Goal: Navigation & Orientation: Find specific page/section

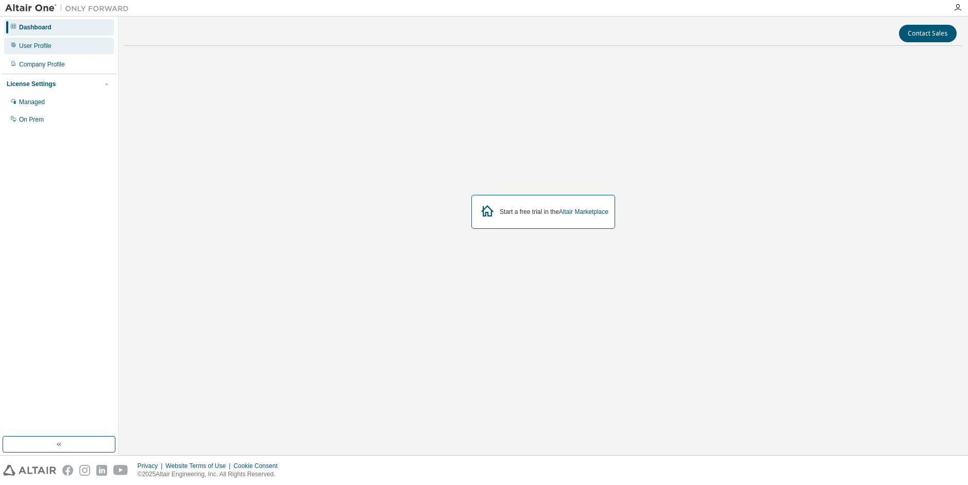
click at [40, 48] on div "User Profile" at bounding box center [35, 46] width 32 height 8
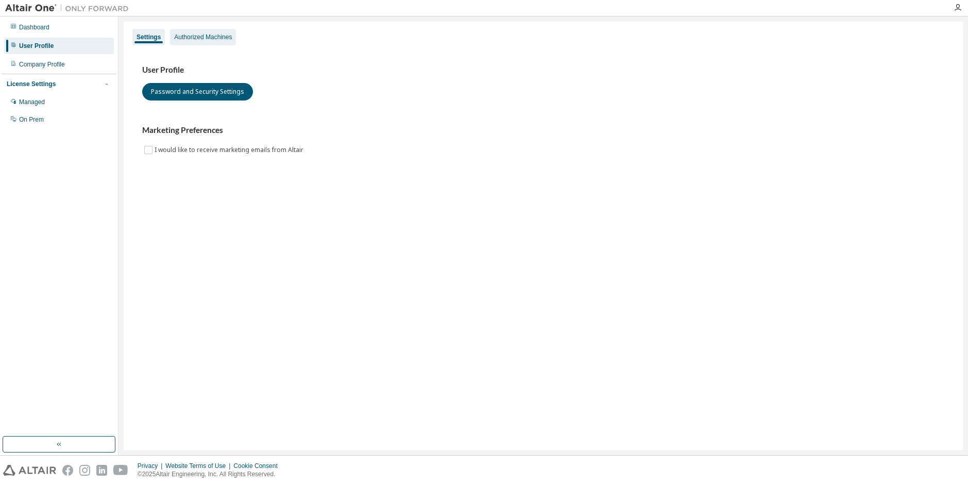
click at [217, 36] on div "Authorized Machines" at bounding box center [203, 37] width 58 height 8
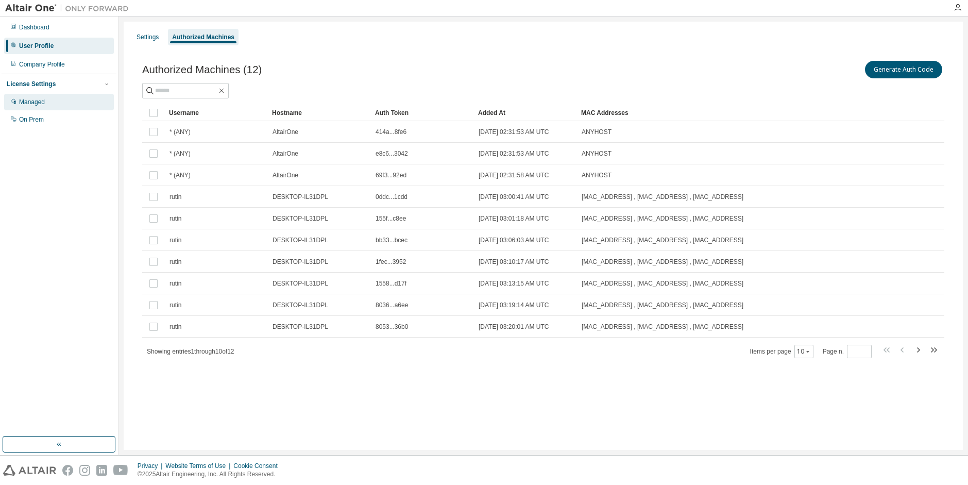
click at [55, 100] on div "Managed" at bounding box center [59, 102] width 110 height 16
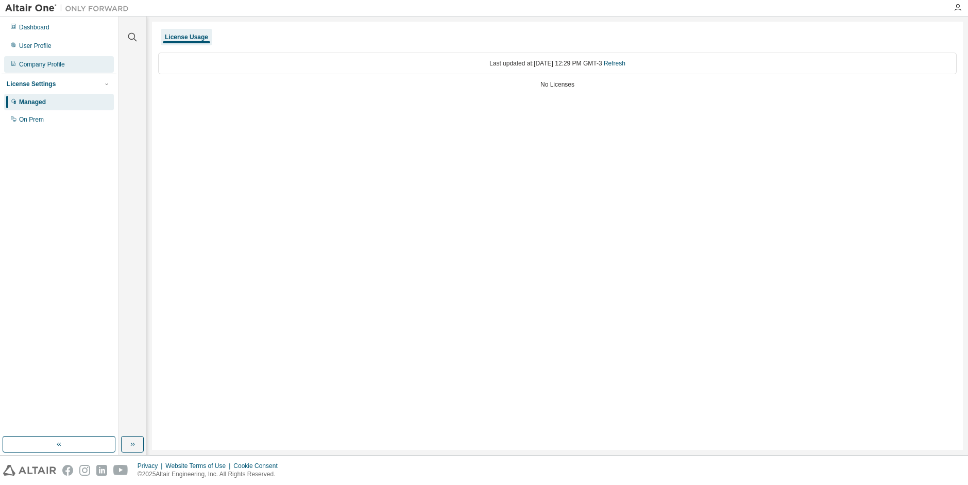
click at [59, 59] on div "Company Profile" at bounding box center [59, 64] width 110 height 16
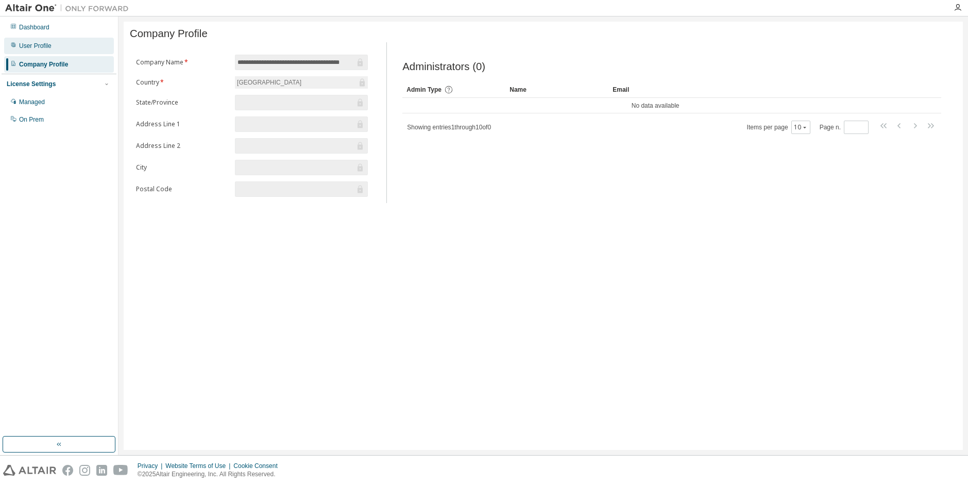
click at [49, 44] on div "User Profile" at bounding box center [35, 46] width 32 height 8
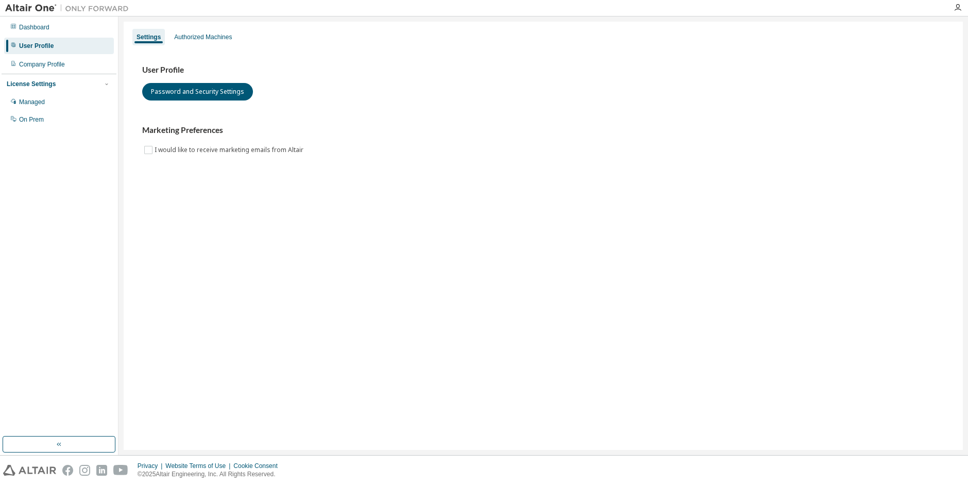
click at [46, 111] on div "Managed On Prem" at bounding box center [59, 111] width 115 height 34
click at [40, 118] on div "On Prem" at bounding box center [31, 119] width 25 height 8
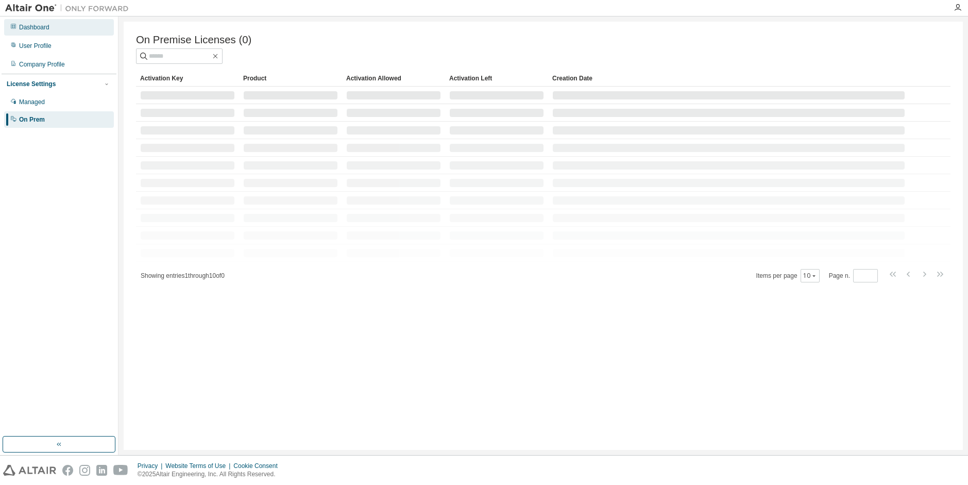
click at [48, 32] on div "Dashboard" at bounding box center [59, 27] width 110 height 16
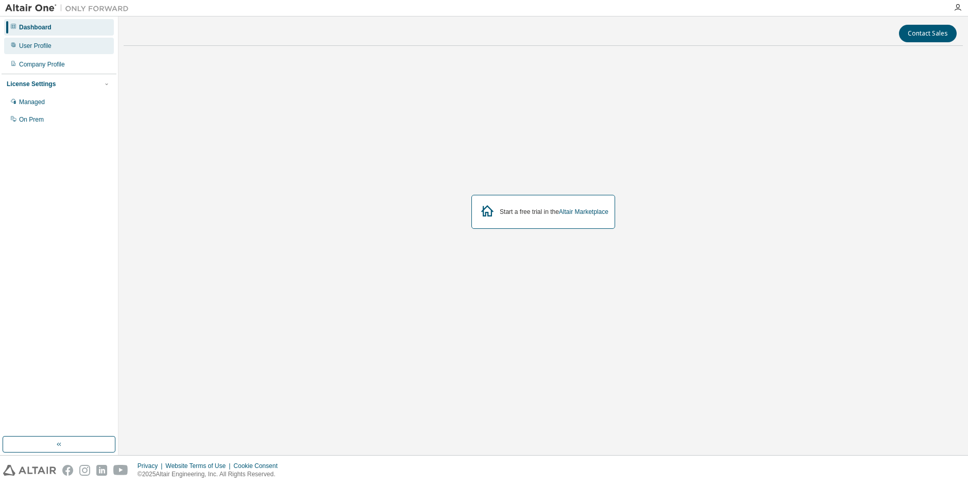
click at [49, 53] on div "User Profile" at bounding box center [59, 46] width 110 height 16
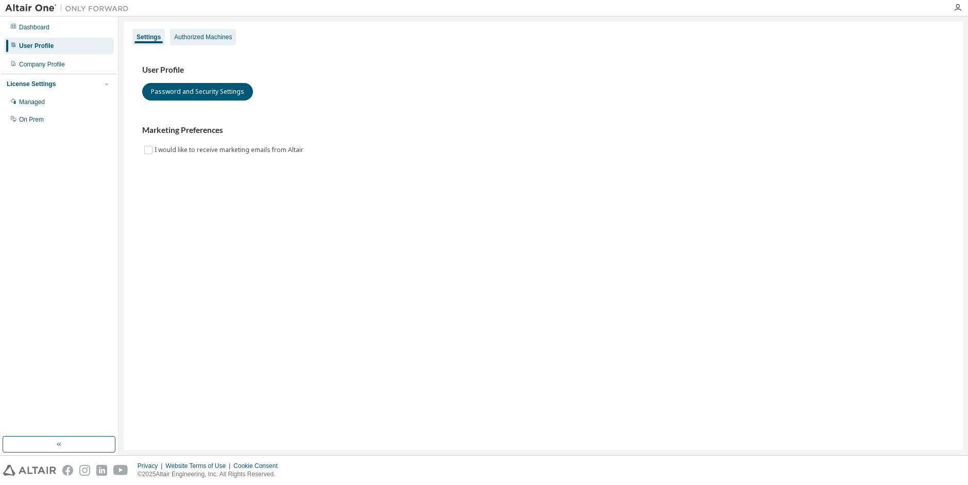
click at [190, 39] on div "Authorized Machines" at bounding box center [203, 37] width 58 height 8
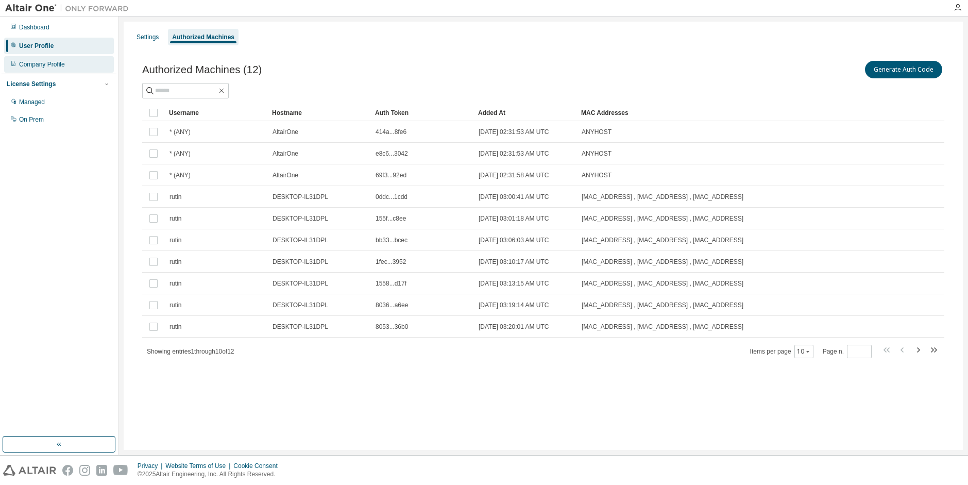
click at [58, 61] on div "Company Profile" at bounding box center [42, 64] width 46 height 8
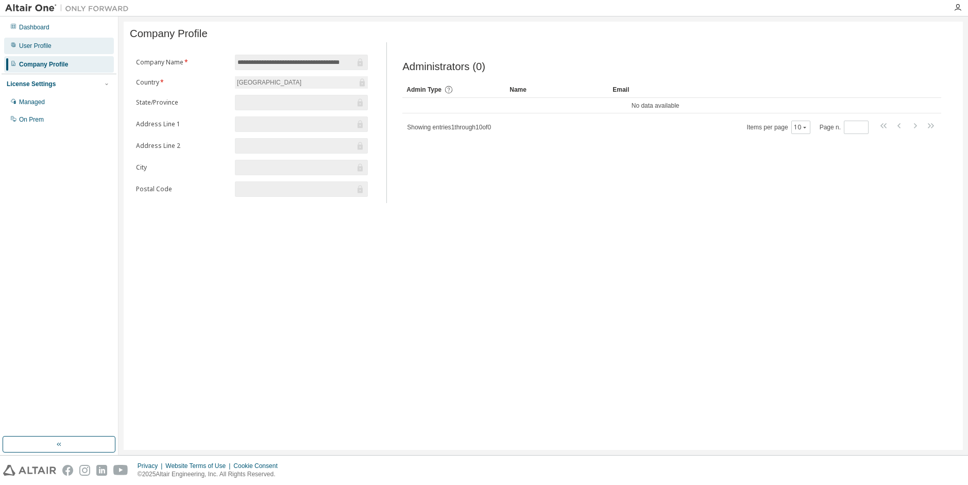
click at [17, 50] on div "User Profile" at bounding box center [59, 46] width 110 height 16
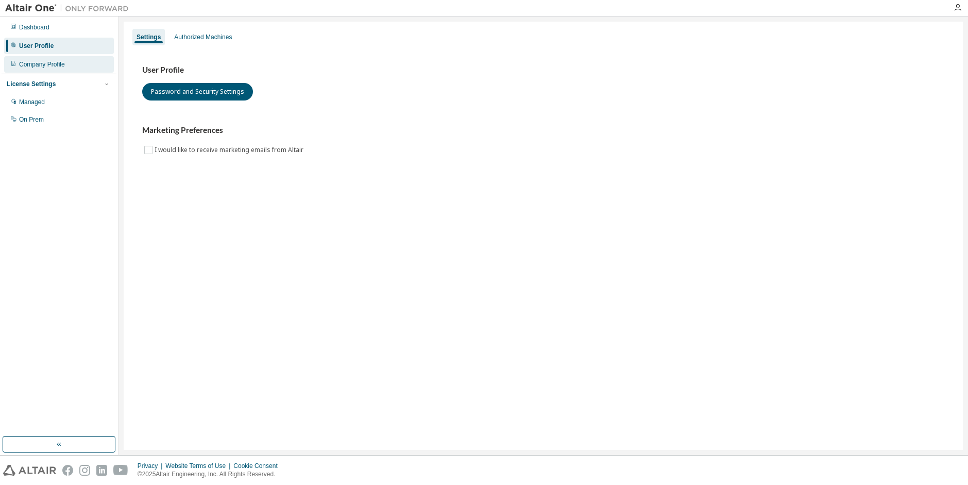
click at [27, 68] on div "Company Profile" at bounding box center [42, 64] width 46 height 8
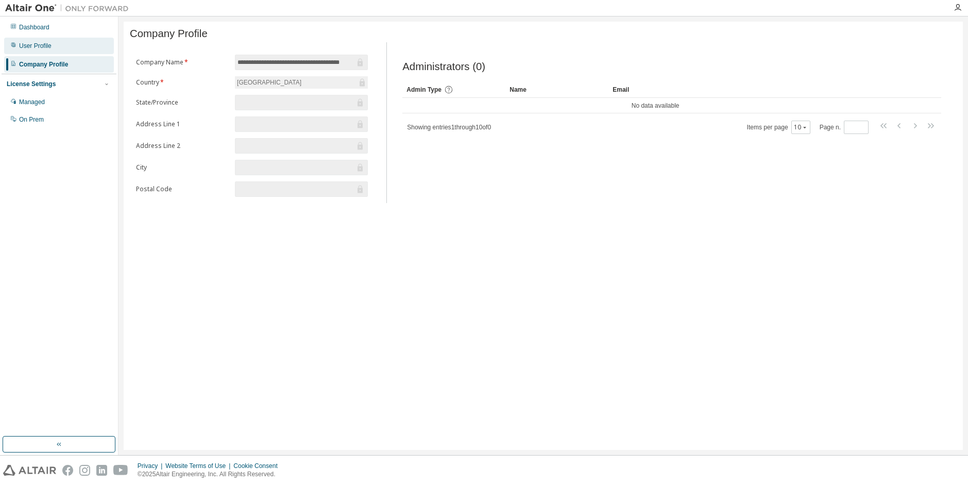
click at [46, 48] on div "User Profile" at bounding box center [35, 46] width 32 height 8
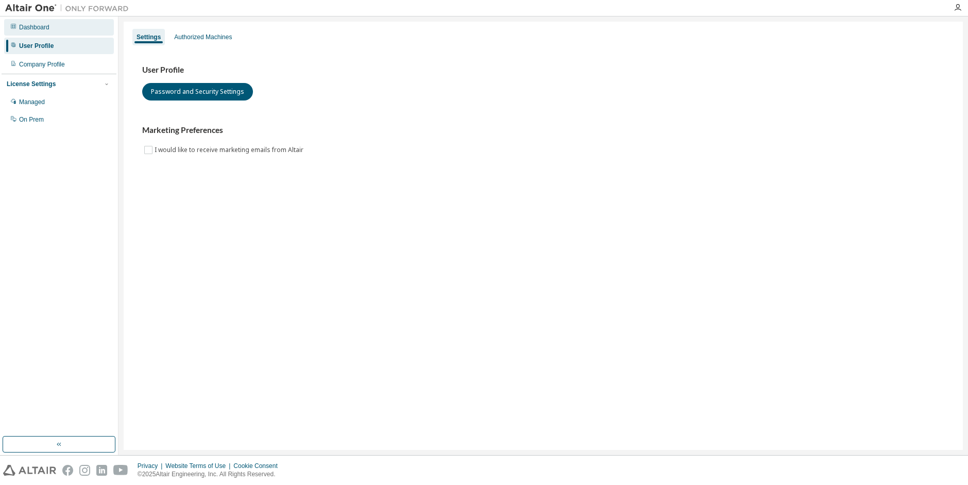
click at [46, 29] on div "Dashboard" at bounding box center [34, 27] width 30 height 8
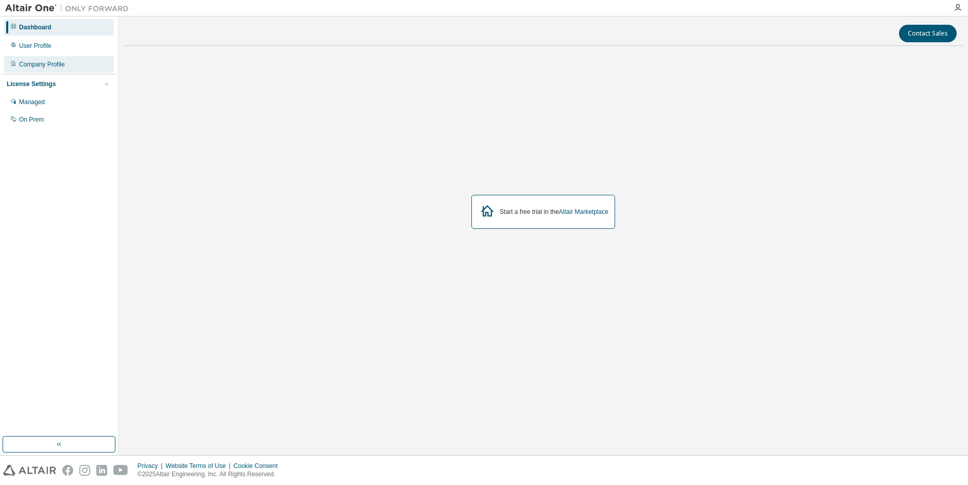
click at [69, 63] on div "Company Profile" at bounding box center [59, 64] width 110 height 16
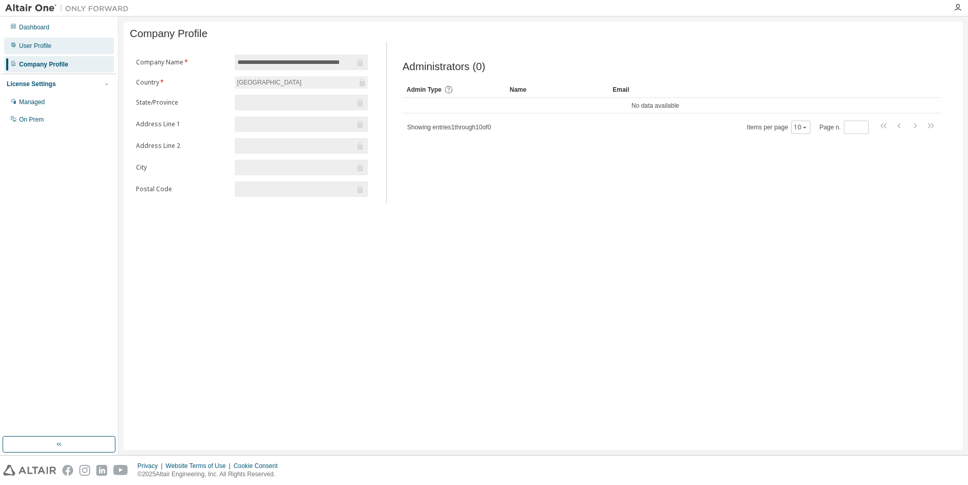
click at [64, 49] on div "User Profile" at bounding box center [59, 46] width 110 height 16
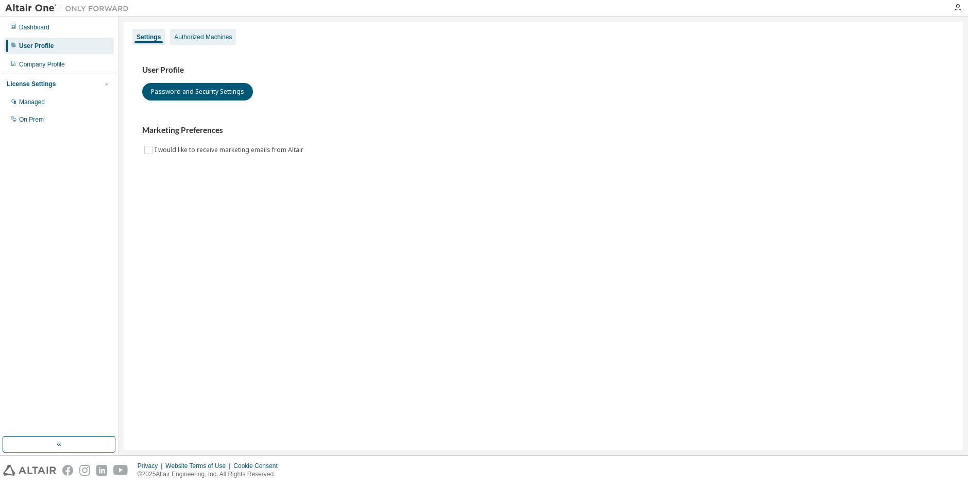
click at [226, 36] on div "Authorized Machines" at bounding box center [203, 37] width 58 height 8
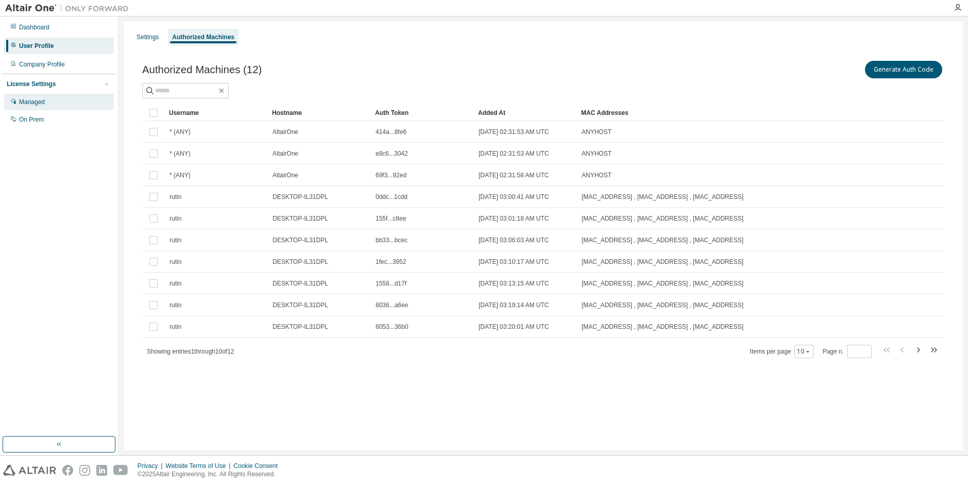
click at [66, 101] on div "Managed" at bounding box center [59, 102] width 110 height 16
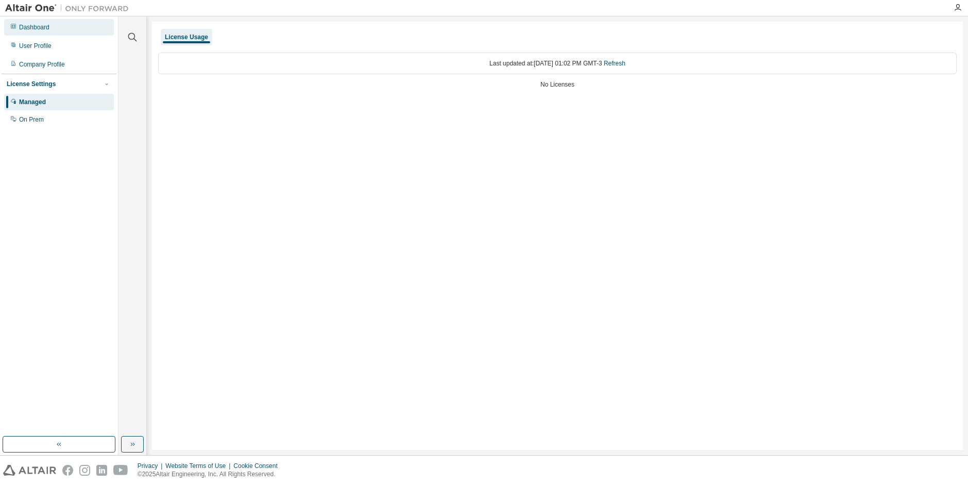
click at [32, 30] on div "Dashboard" at bounding box center [34, 27] width 30 height 8
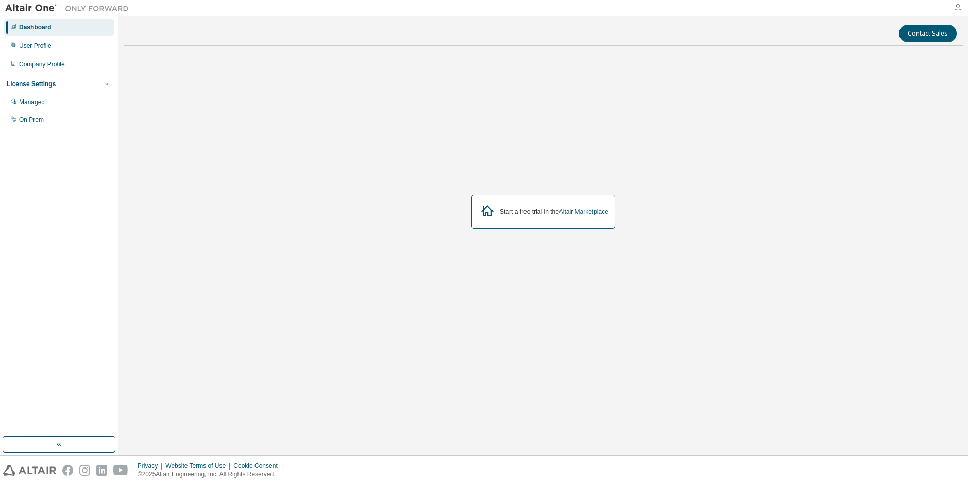
click at [958, 9] on icon "button" at bounding box center [958, 8] width 8 height 8
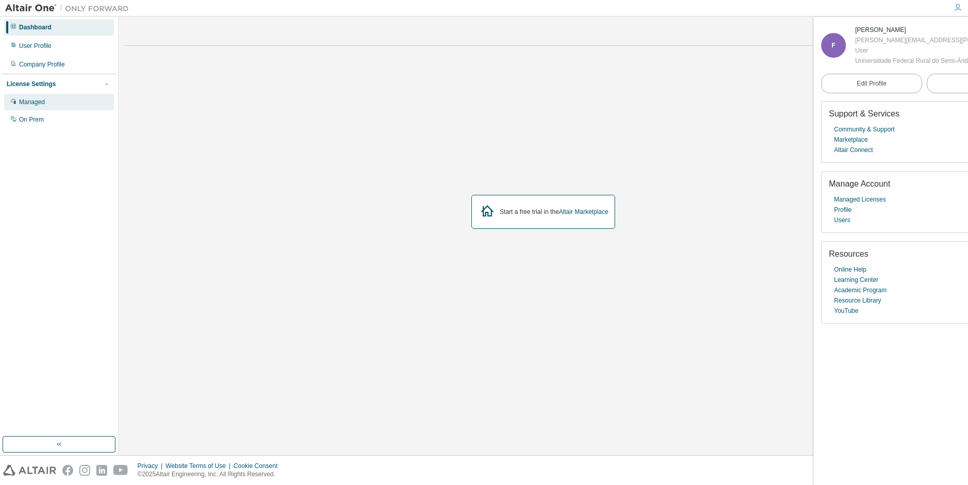
click at [37, 95] on div "Managed" at bounding box center [59, 102] width 110 height 16
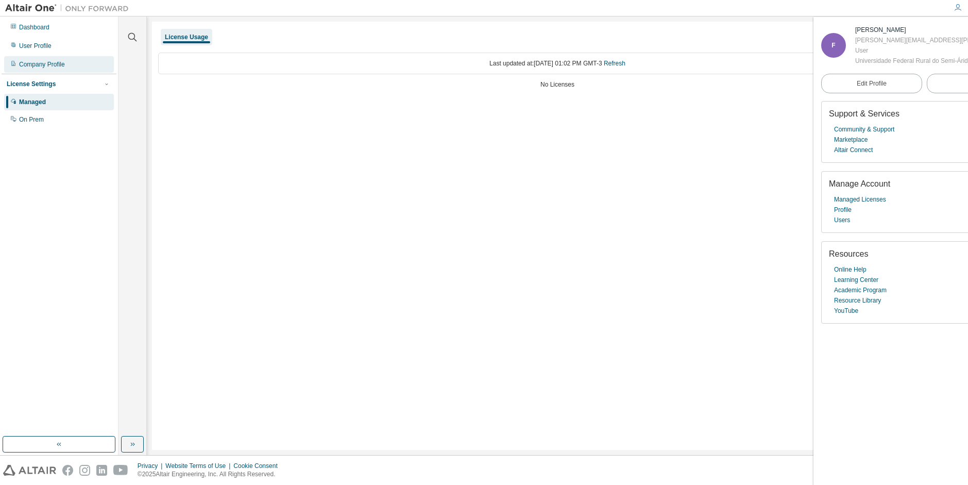
click at [18, 57] on div "Company Profile" at bounding box center [59, 64] width 110 height 16
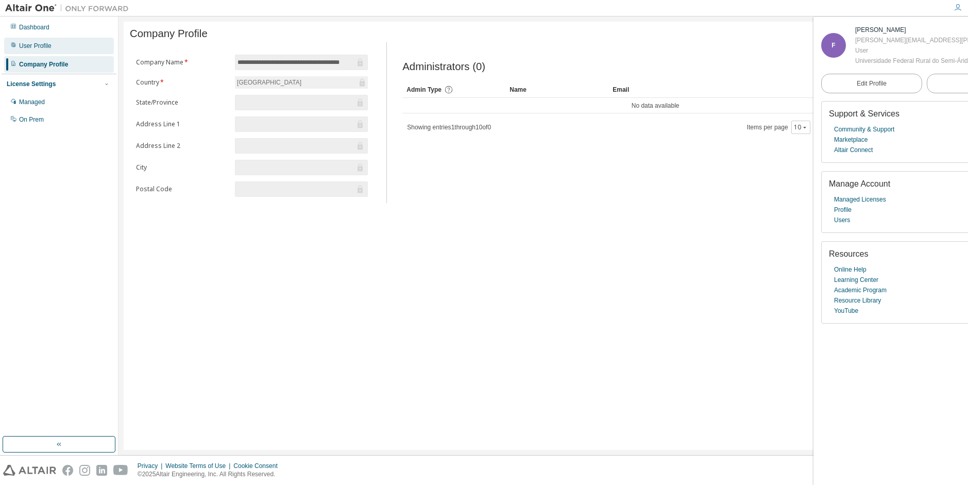
click at [48, 48] on div "User Profile" at bounding box center [35, 46] width 32 height 8
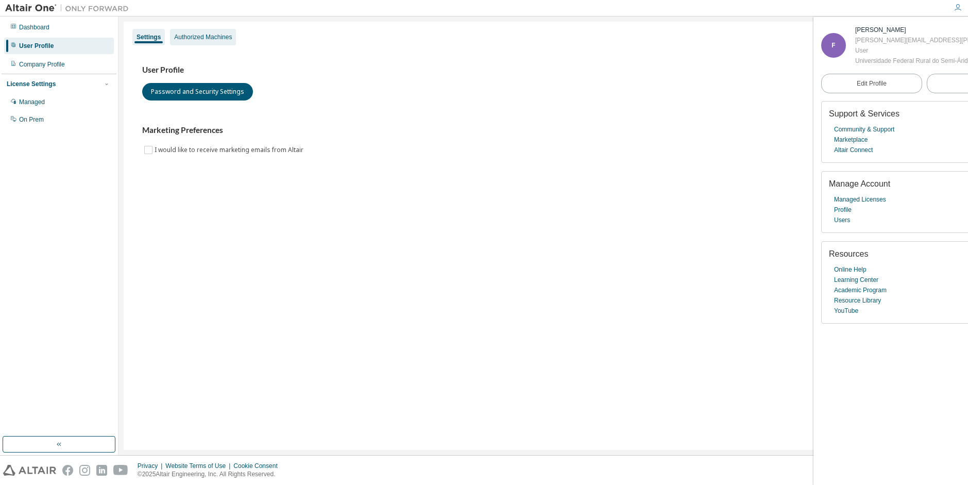
click at [191, 39] on div "Authorized Machines" at bounding box center [203, 37] width 58 height 8
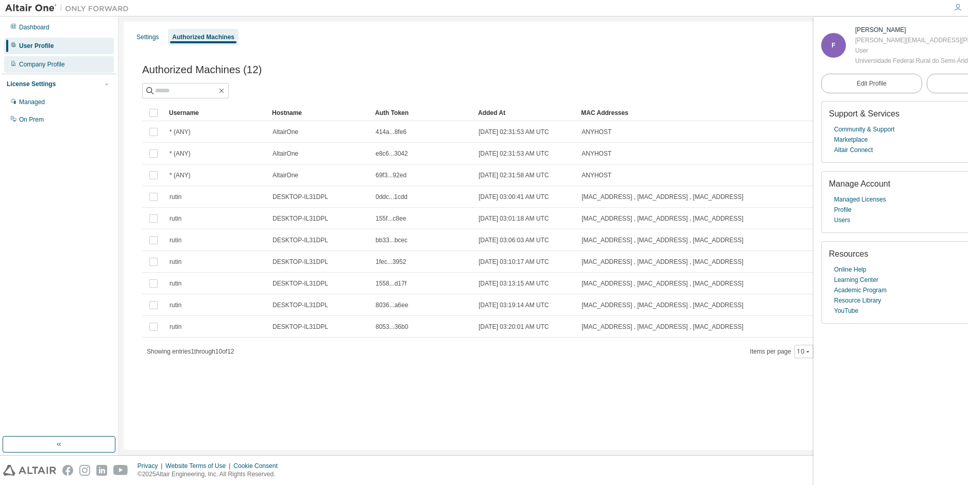
click at [64, 66] on div "Company Profile" at bounding box center [42, 64] width 46 height 8
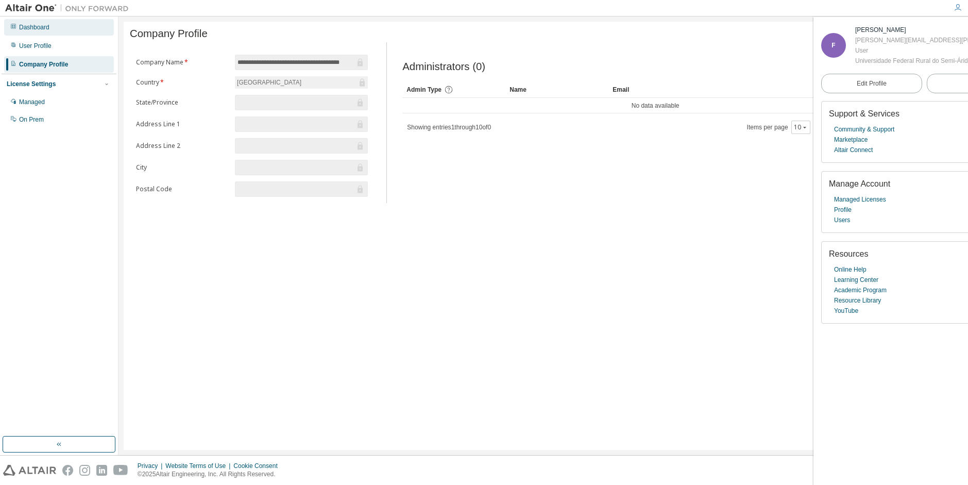
click at [55, 32] on div "Dashboard" at bounding box center [59, 27] width 110 height 16
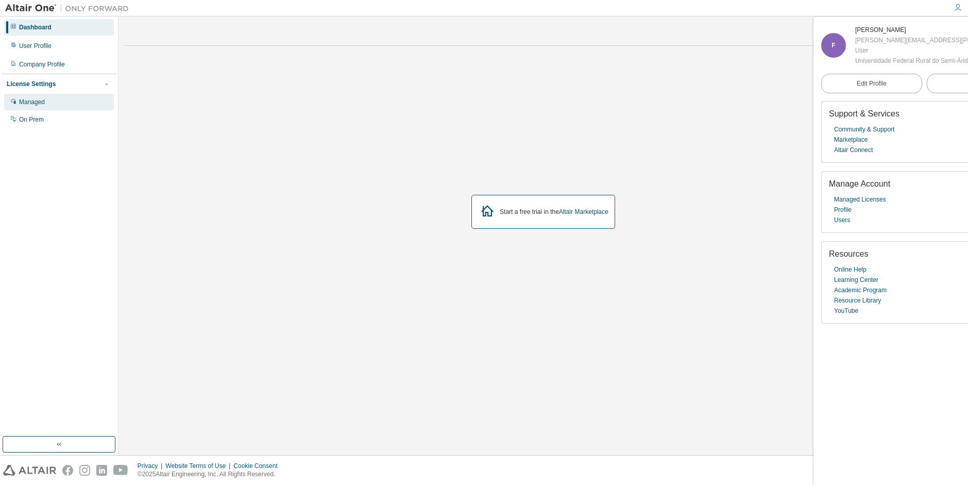
click at [63, 98] on div "Managed" at bounding box center [59, 102] width 110 height 16
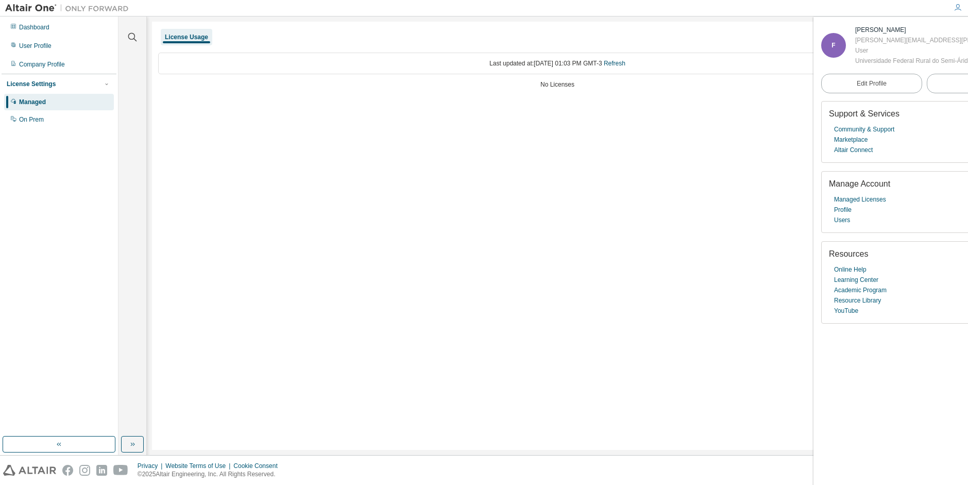
click at [959, 6] on icon "button" at bounding box center [958, 8] width 8 height 8
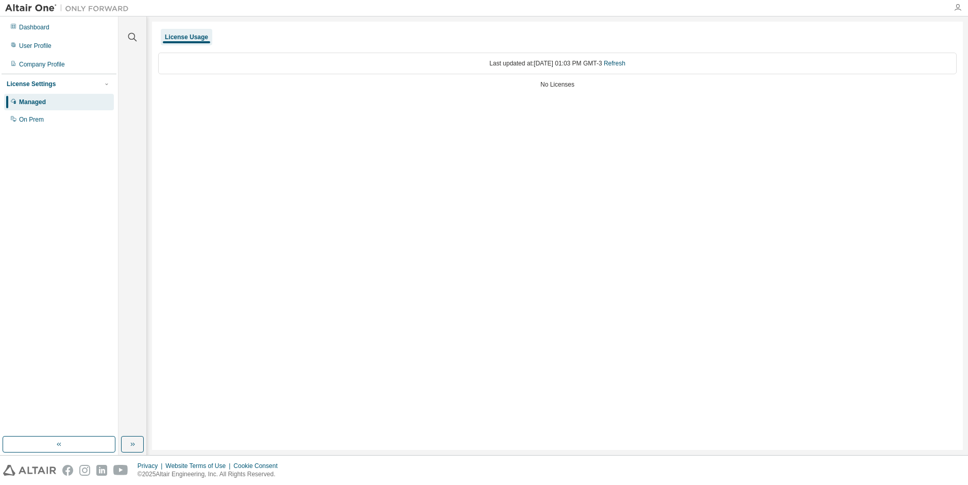
click at [959, 6] on icon "button" at bounding box center [958, 8] width 8 height 8
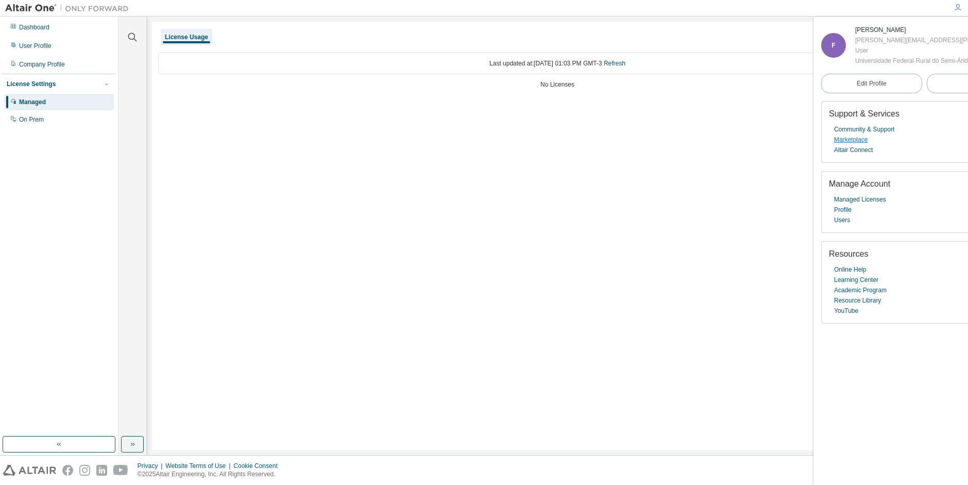
click at [856, 145] on link "Marketplace" at bounding box center [850, 139] width 33 height 10
